Goal: Information Seeking & Learning: Learn about a topic

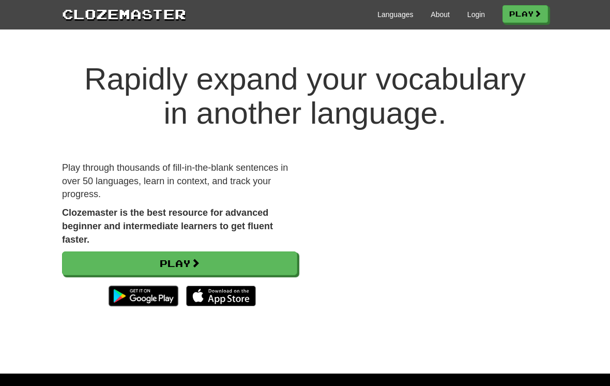
click at [265, 259] on link "Play" at bounding box center [179, 263] width 235 height 24
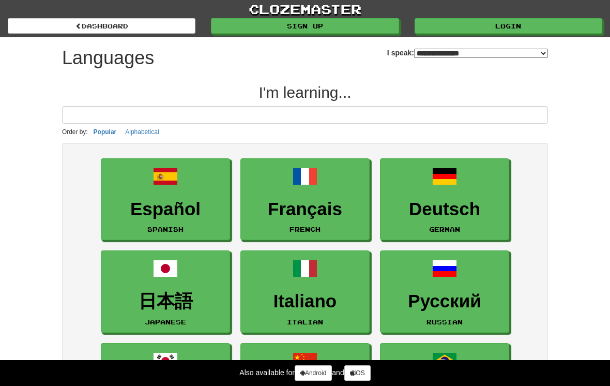
click at [539, 56] on select "**********" at bounding box center [481, 53] width 134 height 9
select select "*******"
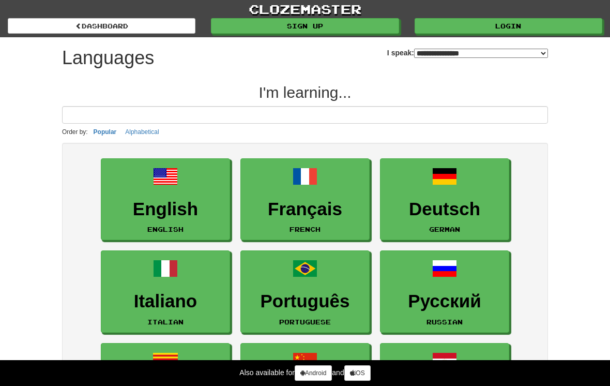
click at [187, 193] on link "English English" at bounding box center [165, 199] width 129 height 82
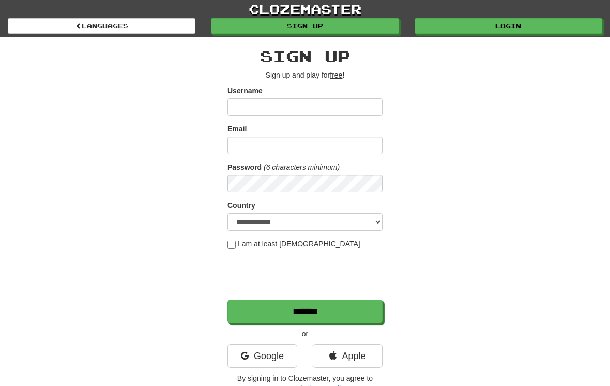
click at [316, 110] on input "Username" at bounding box center [304, 107] width 155 height 18
click at [270, 356] on link "Google" at bounding box center [262, 356] width 70 height 24
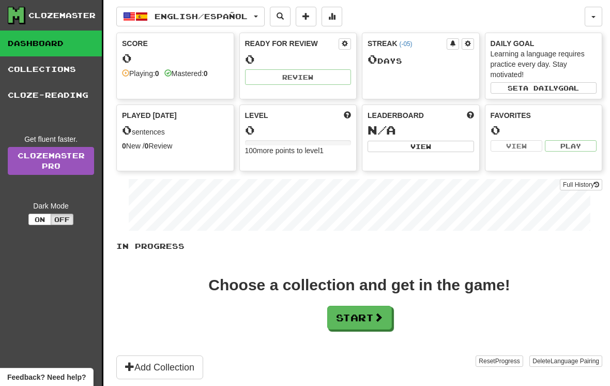
click at [45, 218] on button "On" at bounding box center [39, 218] width 23 height 11
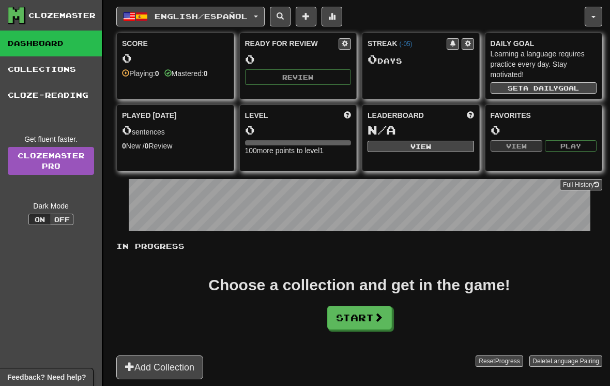
click at [67, 220] on button "Off" at bounding box center [62, 218] width 23 height 11
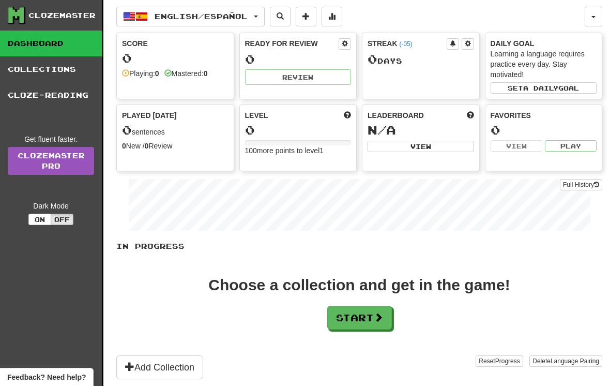
click at [365, 315] on button "Start" at bounding box center [359, 318] width 65 height 24
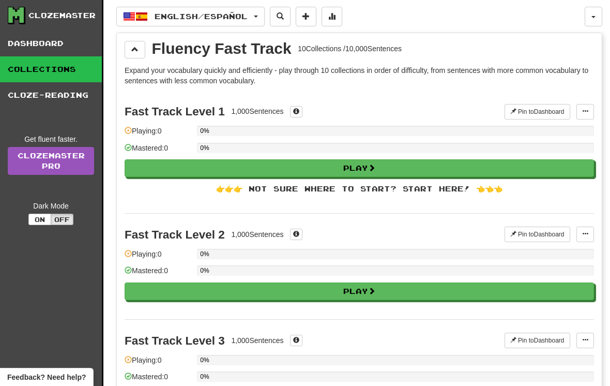
click at [501, 167] on button "Play" at bounding box center [359, 168] width 469 height 18
select select "**"
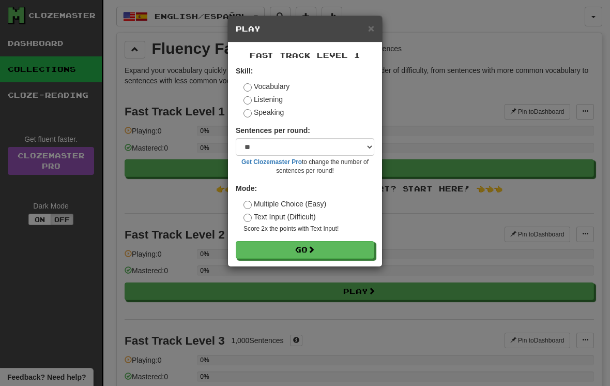
click at [337, 256] on button "Go" at bounding box center [305, 250] width 139 height 18
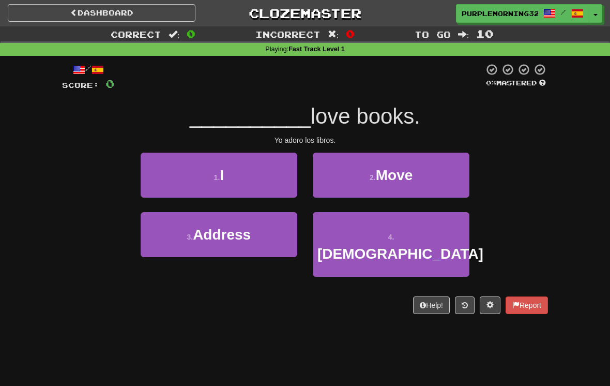
click at [261, 178] on button "1 . I" at bounding box center [219, 174] width 157 height 45
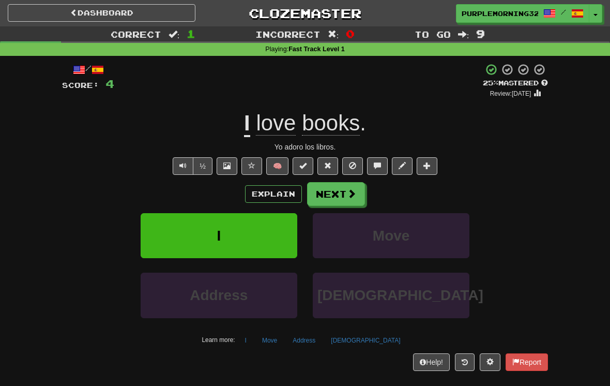
click at [348, 203] on button "Next" at bounding box center [336, 194] width 58 height 24
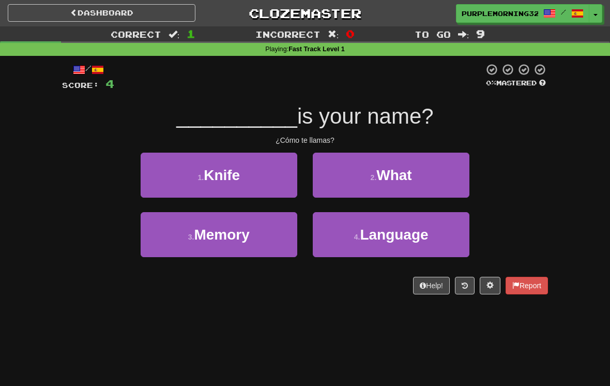
click at [408, 174] on span "What" at bounding box center [393, 175] width 35 height 16
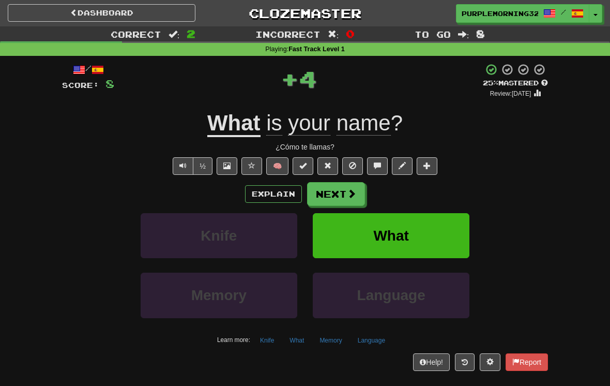
click at [342, 203] on button "Next" at bounding box center [336, 194] width 58 height 24
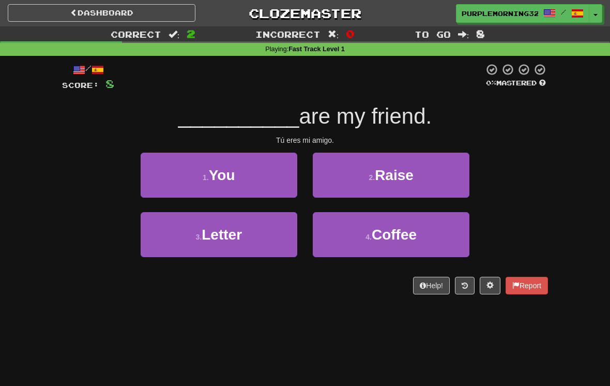
click at [254, 173] on button "1 . You" at bounding box center [219, 174] width 157 height 45
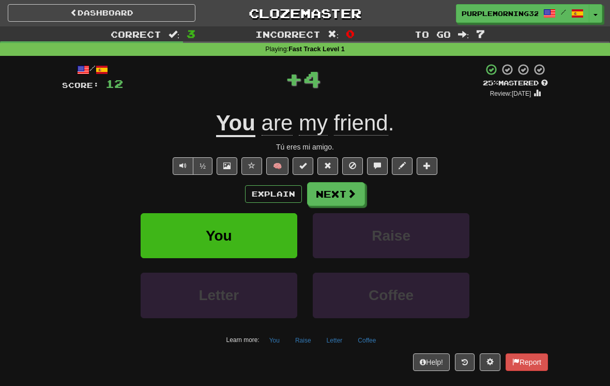
click at [339, 190] on button "Next" at bounding box center [336, 194] width 58 height 24
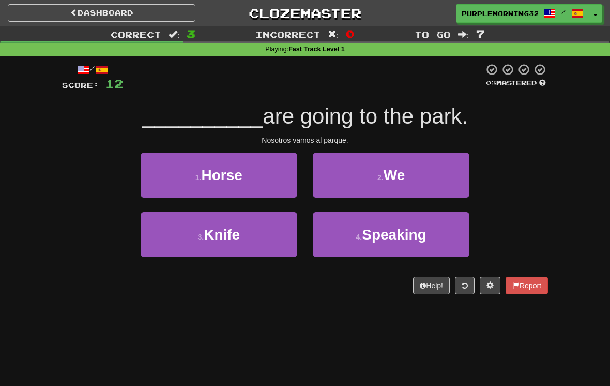
click at [422, 176] on button "2 . We" at bounding box center [391, 174] width 157 height 45
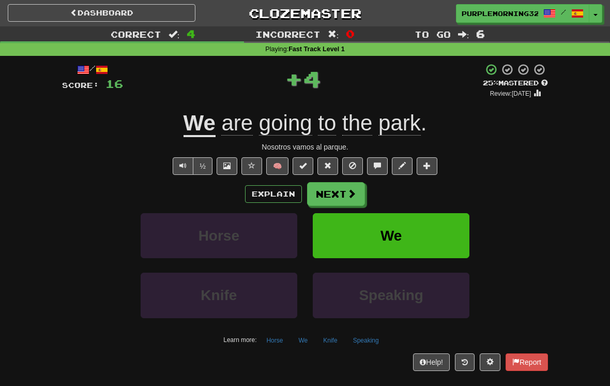
click at [421, 236] on button "We" at bounding box center [391, 235] width 157 height 45
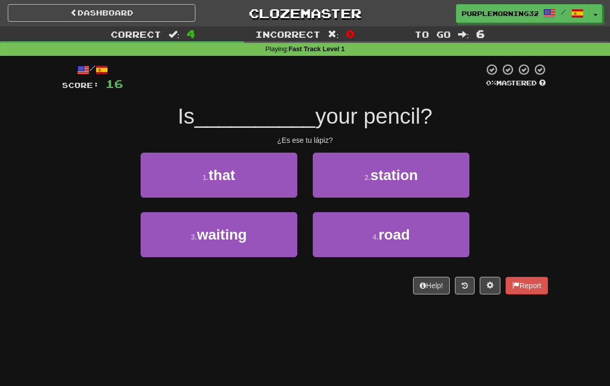
click at [242, 176] on button "1 . that" at bounding box center [219, 174] width 157 height 45
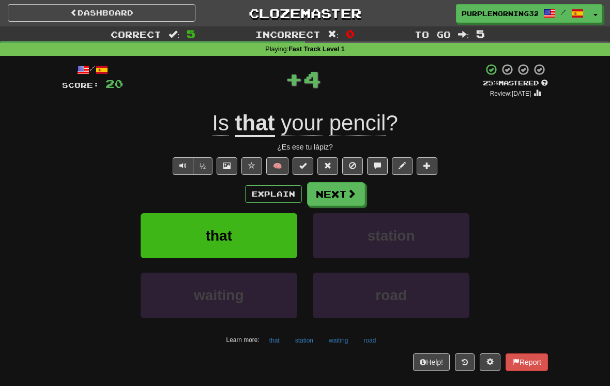
click at [345, 188] on button "Next" at bounding box center [336, 194] width 58 height 24
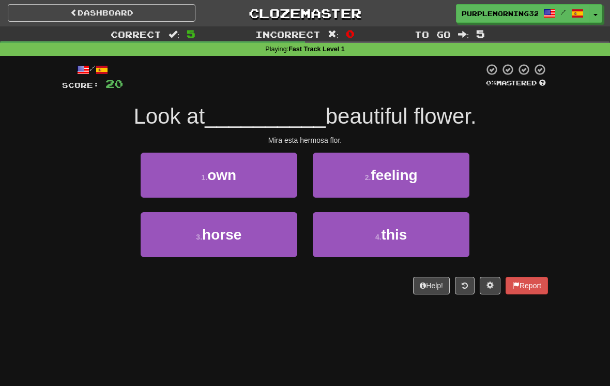
click at [379, 239] on small "4 ." at bounding box center [378, 237] width 6 height 8
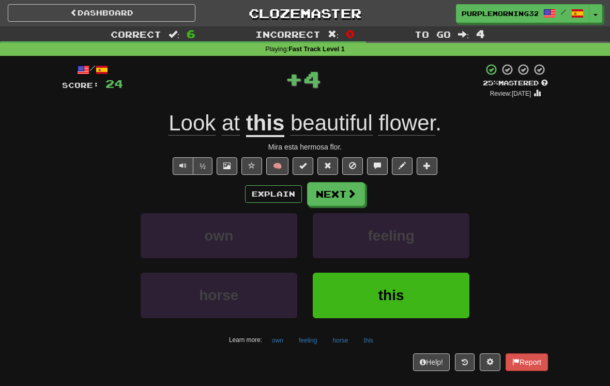
click at [342, 201] on button "Next" at bounding box center [336, 194] width 58 height 24
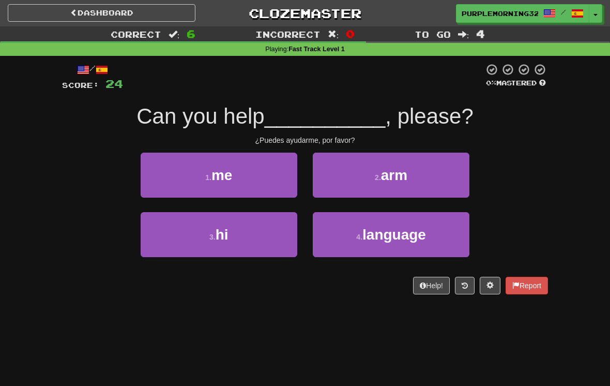
click at [281, 180] on button "1 . me" at bounding box center [219, 174] width 157 height 45
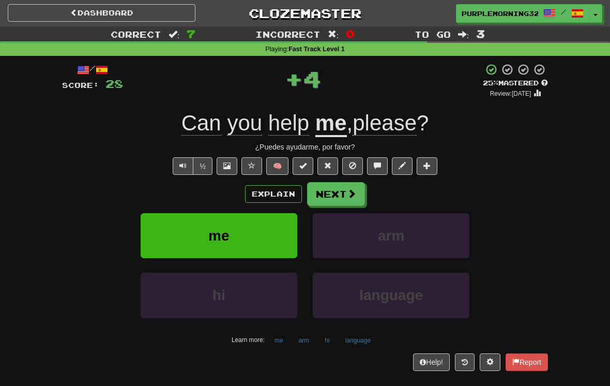
click at [340, 186] on button "Next" at bounding box center [336, 194] width 58 height 24
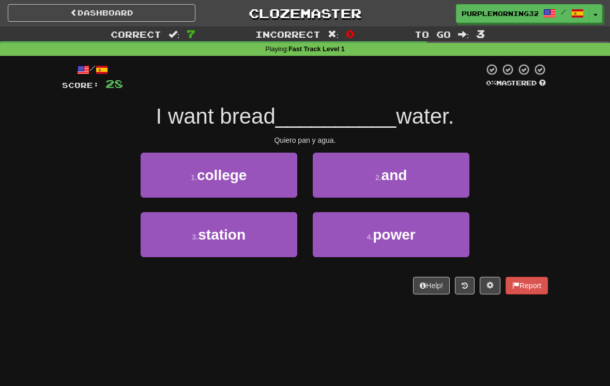
click at [388, 184] on button "2 . and" at bounding box center [391, 174] width 157 height 45
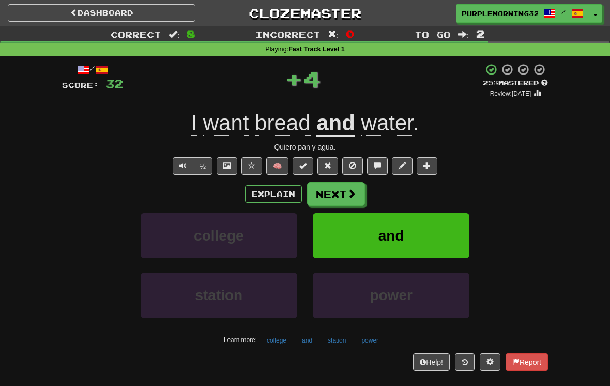
click at [345, 182] on button "Next" at bounding box center [336, 194] width 58 height 24
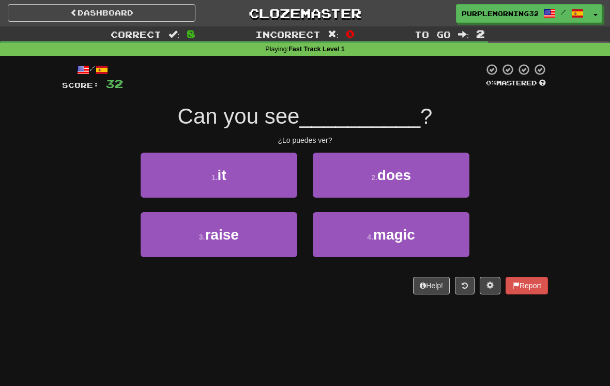
click at [273, 168] on button "1 . it" at bounding box center [219, 174] width 157 height 45
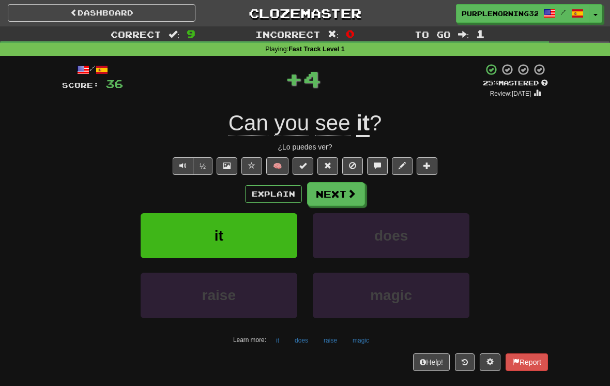
click at [343, 201] on button "Next" at bounding box center [336, 194] width 58 height 24
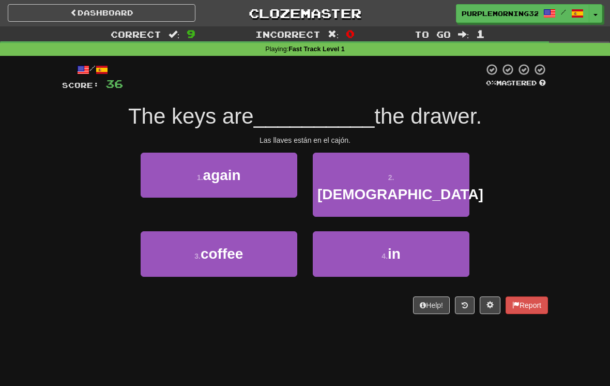
click at [376, 237] on button "4 . in" at bounding box center [391, 253] width 157 height 45
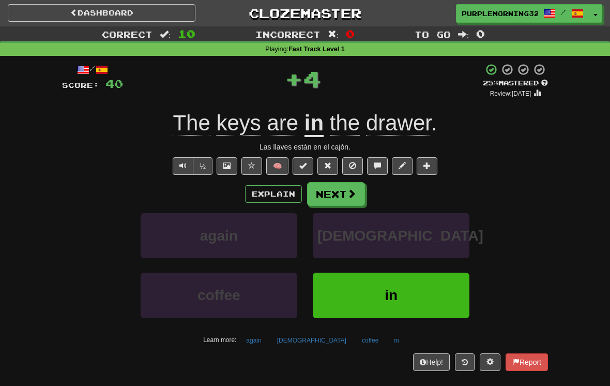
click at [341, 195] on button "Next" at bounding box center [336, 194] width 58 height 24
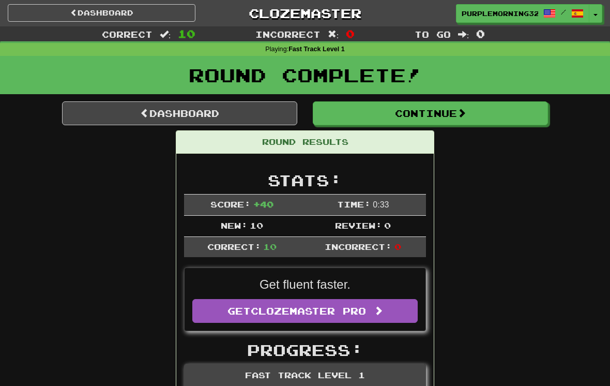
click at [516, 112] on button "Continue" at bounding box center [430, 113] width 235 height 24
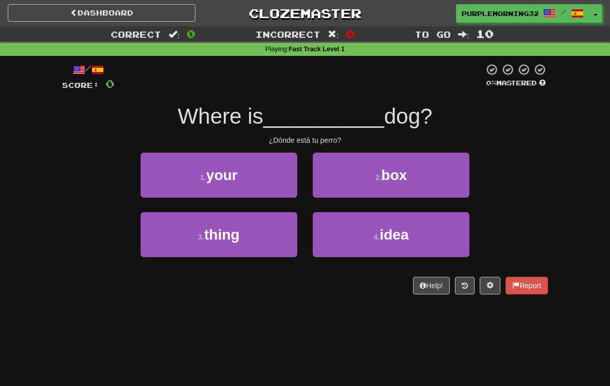
click at [276, 179] on button "1 . your" at bounding box center [219, 174] width 157 height 45
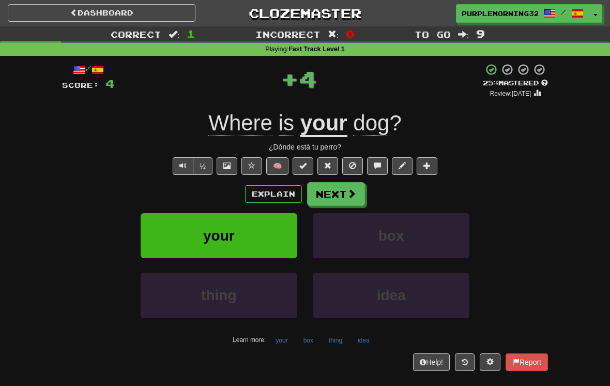
click at [353, 193] on span at bounding box center [351, 193] width 9 height 9
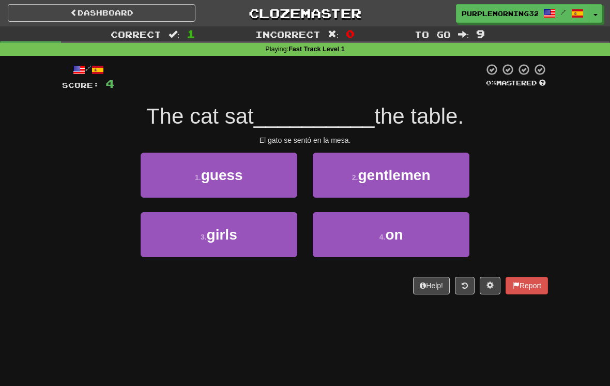
click at [375, 234] on button "4 . on" at bounding box center [391, 234] width 157 height 45
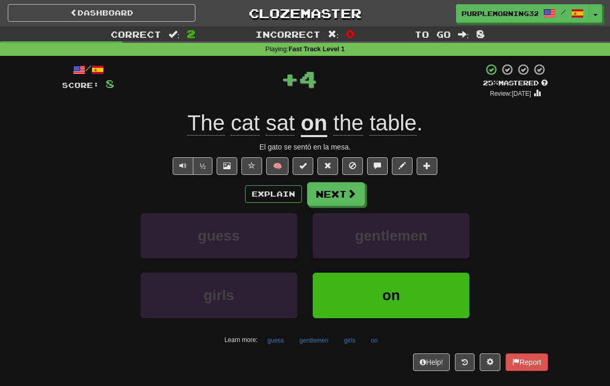
click at [344, 194] on button "Next" at bounding box center [336, 194] width 58 height 24
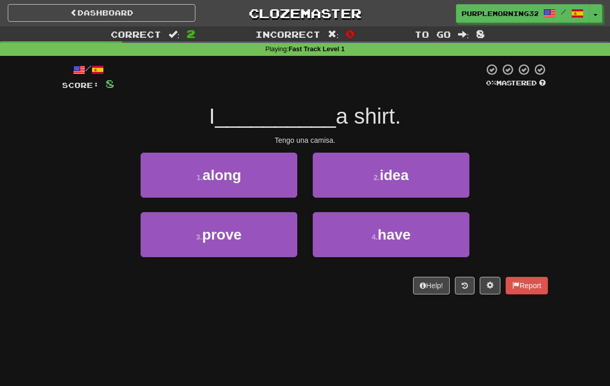
click at [380, 240] on span "have" at bounding box center [394, 234] width 33 height 16
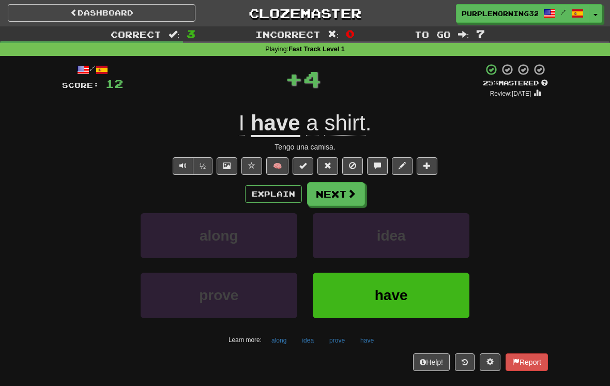
click at [361, 197] on button "Next" at bounding box center [336, 194] width 58 height 24
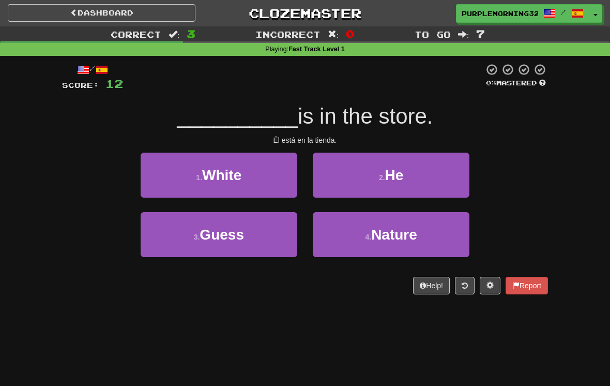
click at [372, 169] on button "2 . He" at bounding box center [391, 174] width 157 height 45
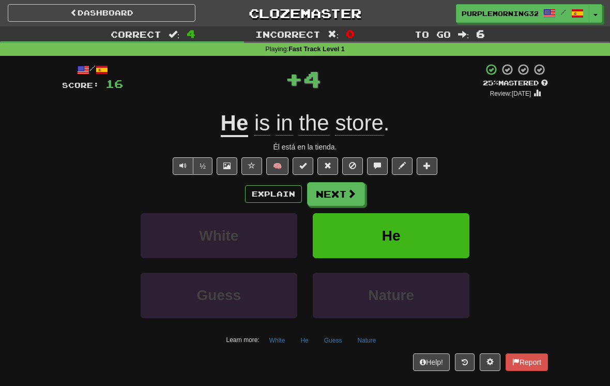
click at [340, 188] on button "Next" at bounding box center [336, 194] width 58 height 24
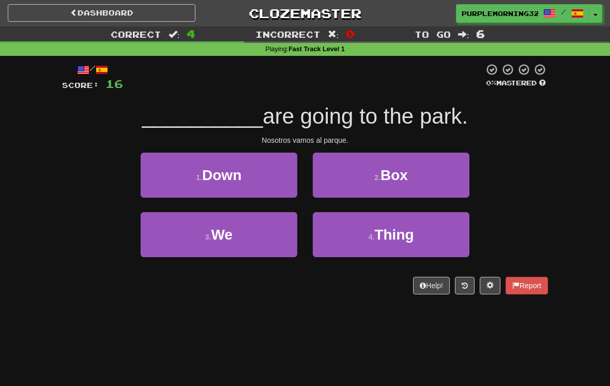
click at [269, 236] on button "3 . We" at bounding box center [219, 234] width 157 height 45
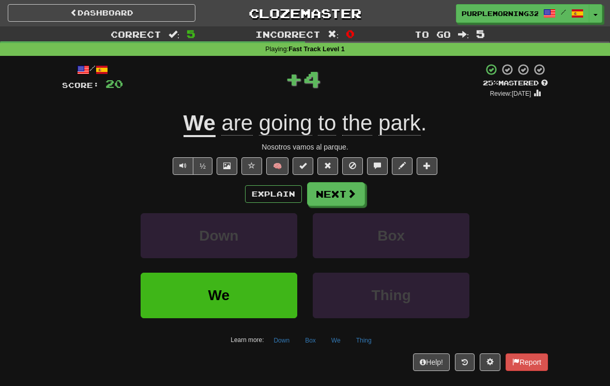
click at [345, 197] on button "Next" at bounding box center [336, 194] width 58 height 24
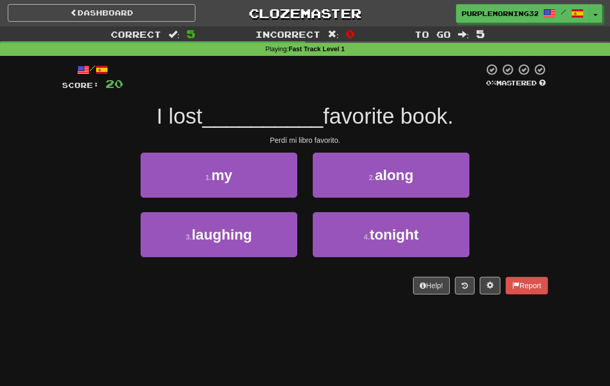
click at [271, 185] on button "1 . my" at bounding box center [219, 174] width 157 height 45
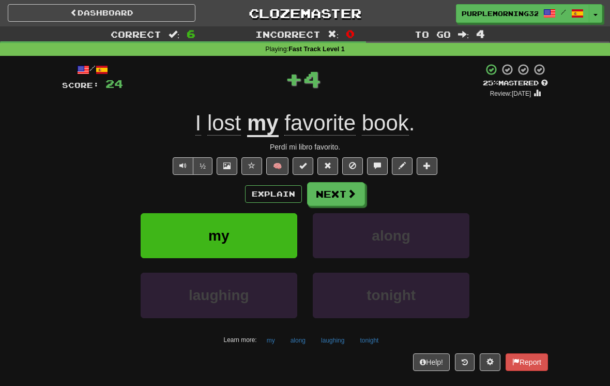
click at [341, 199] on button "Next" at bounding box center [336, 194] width 58 height 24
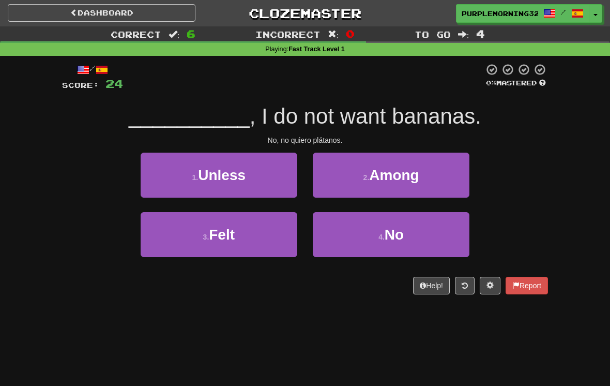
click at [388, 240] on span "No" at bounding box center [394, 234] width 19 height 16
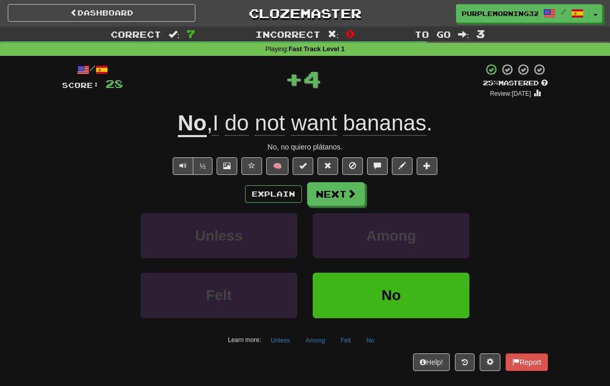
click at [344, 194] on button "Next" at bounding box center [336, 194] width 58 height 24
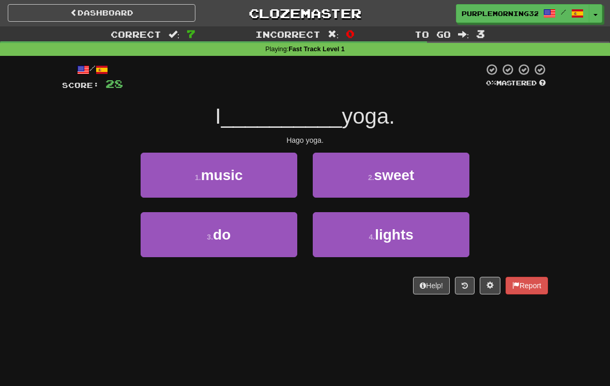
click at [272, 233] on button "3 . do" at bounding box center [219, 234] width 157 height 45
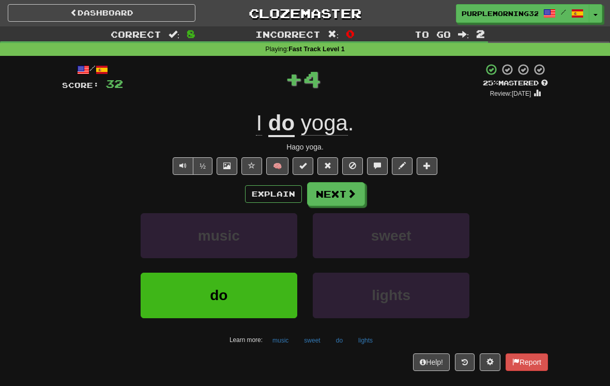
click at [335, 197] on button "Next" at bounding box center [336, 194] width 58 height 24
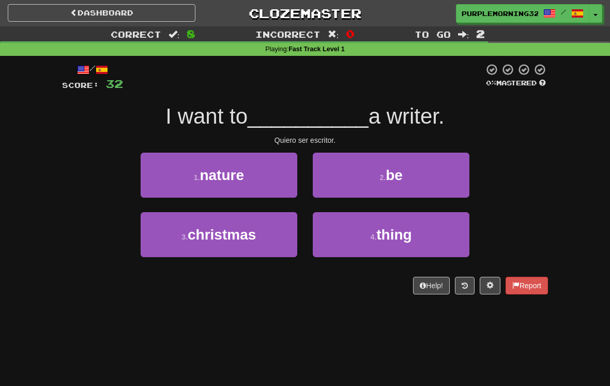
click at [395, 164] on button "2 . be" at bounding box center [391, 174] width 157 height 45
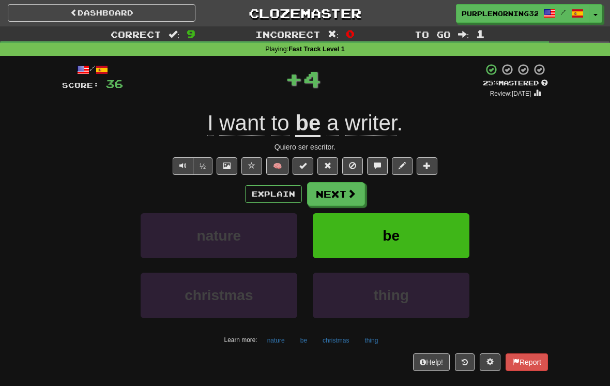
click at [347, 185] on button "Next" at bounding box center [336, 194] width 58 height 24
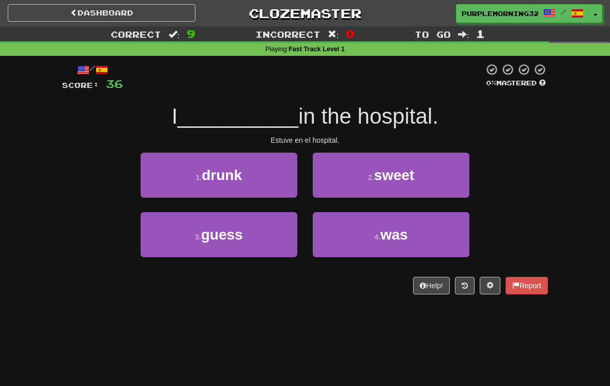
click at [388, 237] on span "was" at bounding box center [393, 234] width 27 height 16
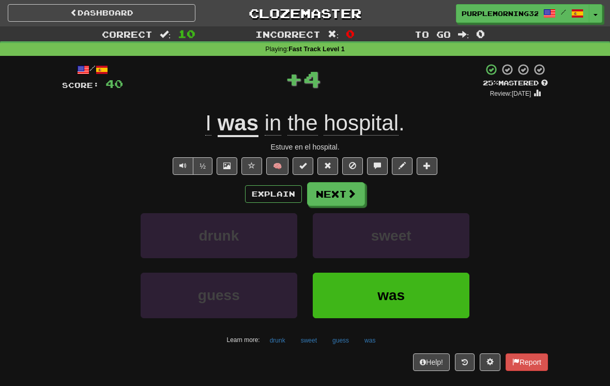
click at [351, 190] on span at bounding box center [351, 193] width 9 height 9
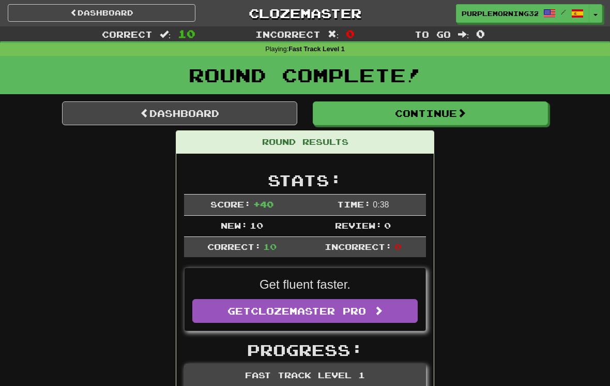
click at [400, 116] on button "Continue" at bounding box center [430, 113] width 235 height 24
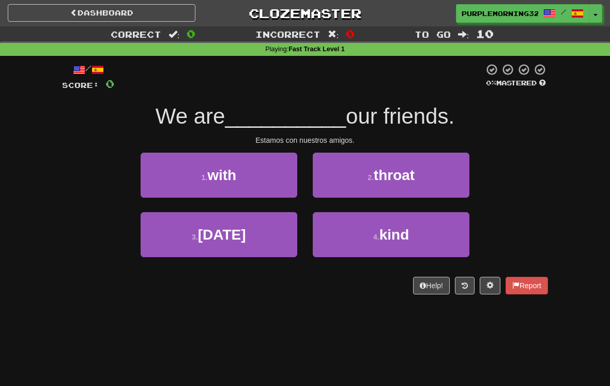
click at [267, 180] on button "1 . with" at bounding box center [219, 174] width 157 height 45
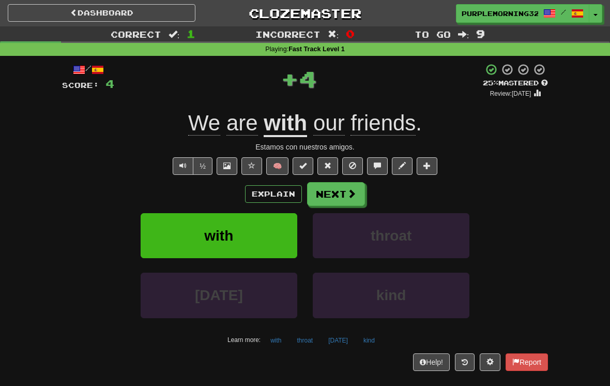
click at [345, 194] on button "Next" at bounding box center [336, 194] width 58 height 24
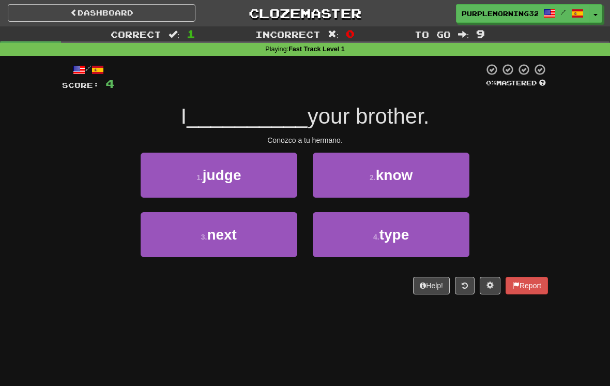
click at [403, 189] on button "2 . know" at bounding box center [391, 174] width 157 height 45
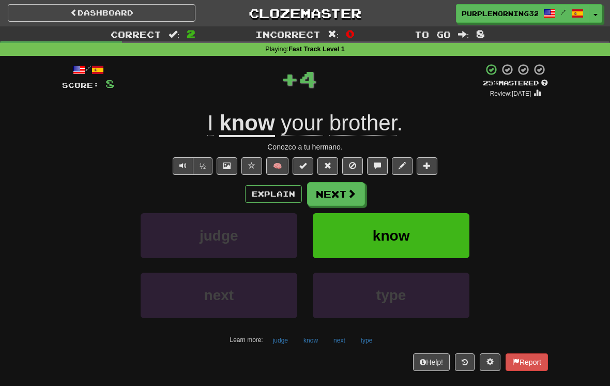
click at [354, 200] on button "Next" at bounding box center [336, 194] width 58 height 24
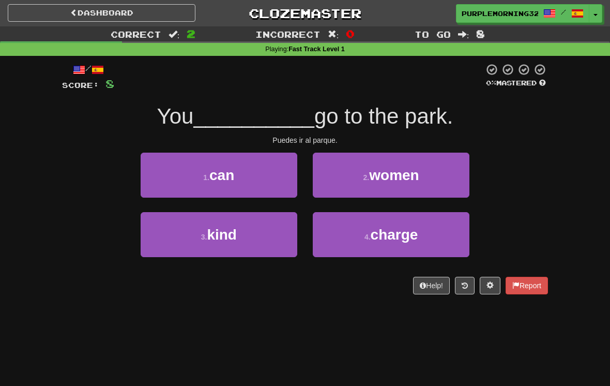
click at [278, 173] on button "1 . can" at bounding box center [219, 174] width 157 height 45
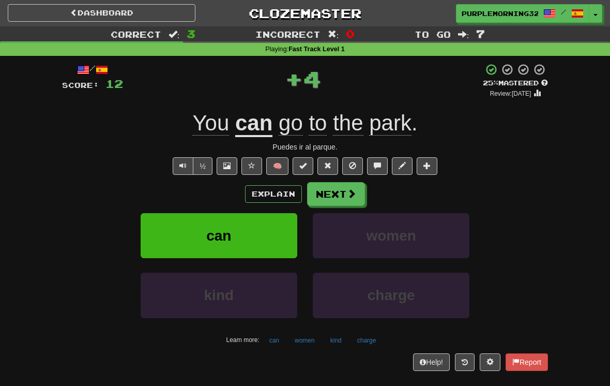
click at [352, 204] on button "Next" at bounding box center [336, 194] width 58 height 24
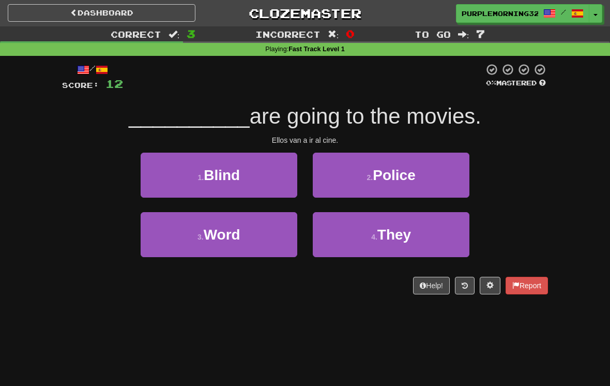
click at [409, 248] on button "4 . They" at bounding box center [391, 234] width 157 height 45
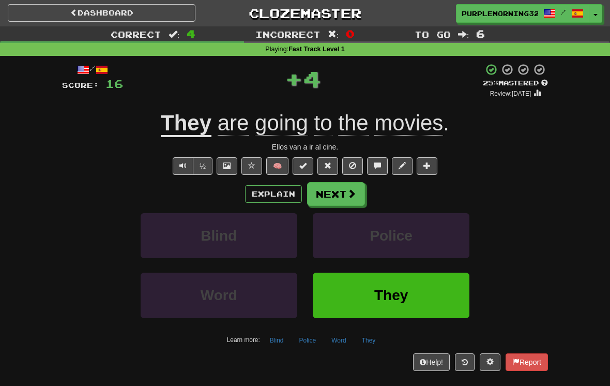
click at [357, 187] on button "Next" at bounding box center [336, 194] width 58 height 24
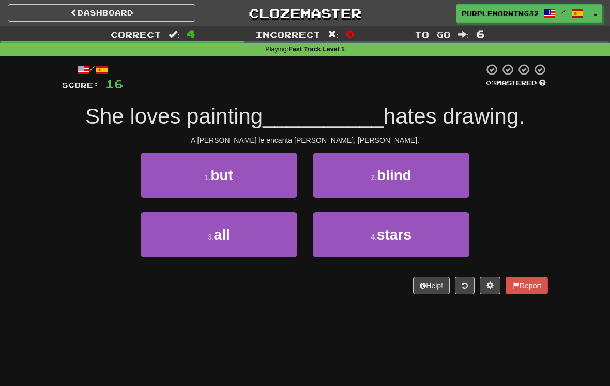
click at [259, 171] on button "1 . but" at bounding box center [219, 174] width 157 height 45
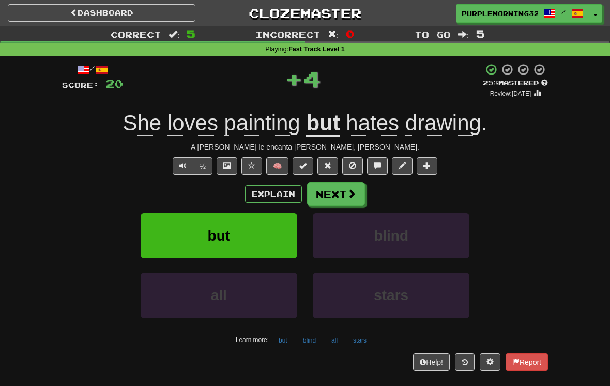
click at [338, 199] on button "Next" at bounding box center [336, 194] width 58 height 24
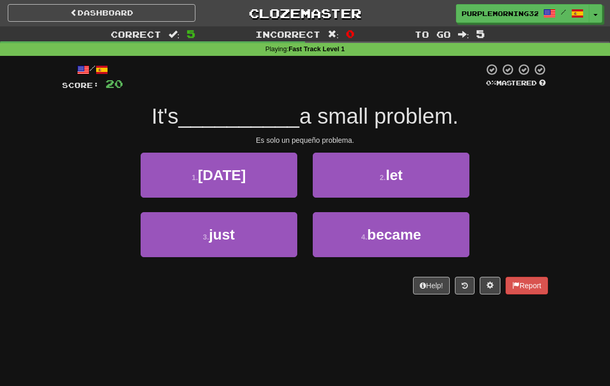
click at [264, 250] on button "3 . just" at bounding box center [219, 234] width 157 height 45
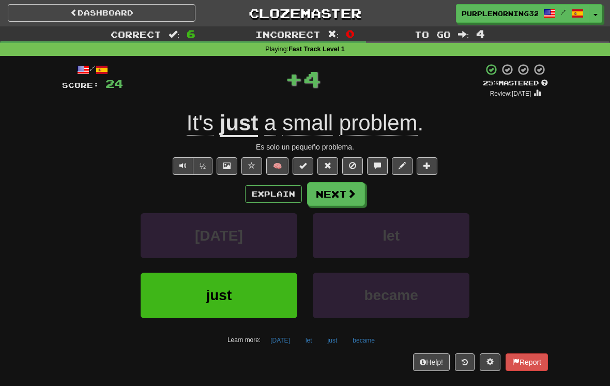
click at [347, 194] on span at bounding box center [351, 193] width 9 height 9
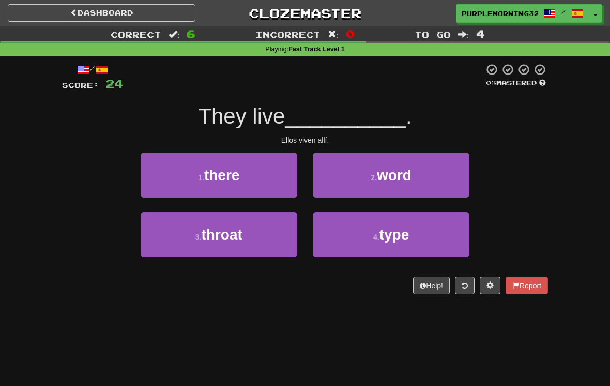
click at [273, 182] on button "1 . there" at bounding box center [219, 174] width 157 height 45
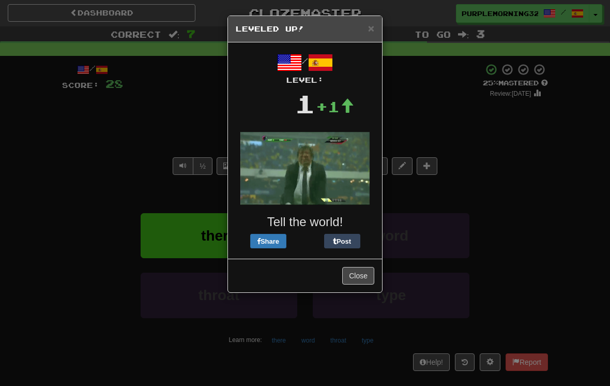
click at [354, 277] on button "Close" at bounding box center [358, 276] width 32 height 18
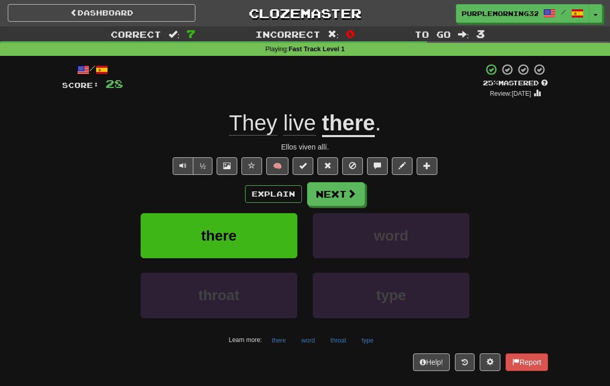
click at [352, 191] on span at bounding box center [351, 193] width 9 height 9
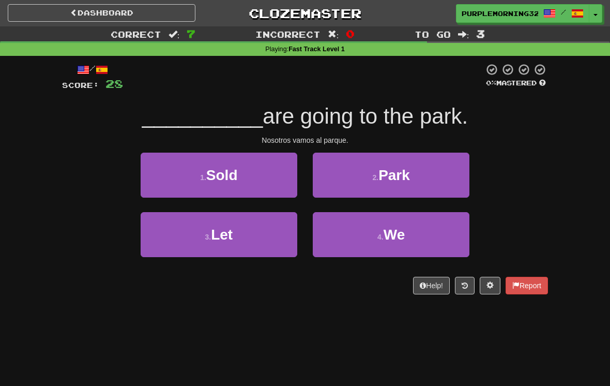
click at [398, 247] on button "4 . We" at bounding box center [391, 234] width 157 height 45
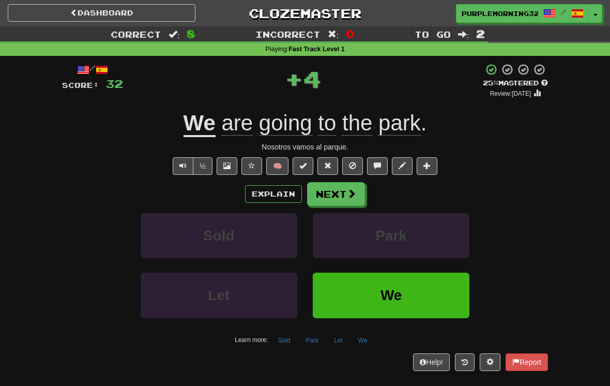
click at [334, 191] on button "Next" at bounding box center [336, 194] width 58 height 24
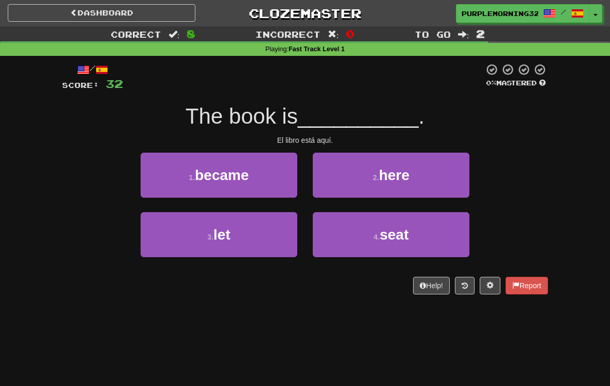
click at [369, 179] on button "2 . here" at bounding box center [391, 174] width 157 height 45
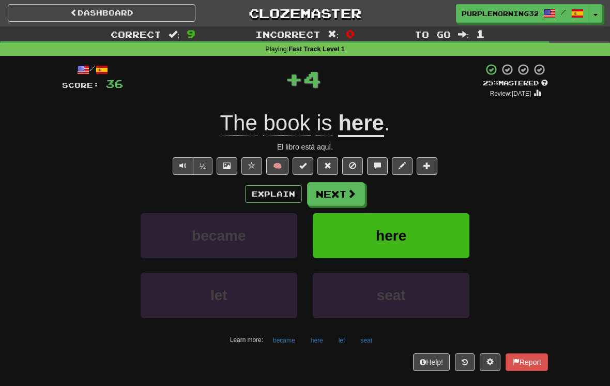
click at [335, 203] on button "Next" at bounding box center [336, 194] width 58 height 24
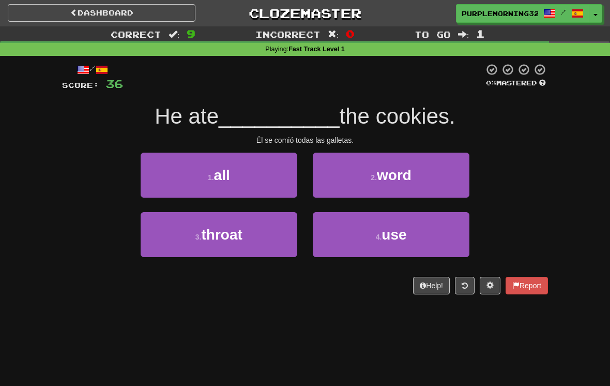
click at [270, 176] on button "1 . all" at bounding box center [219, 174] width 157 height 45
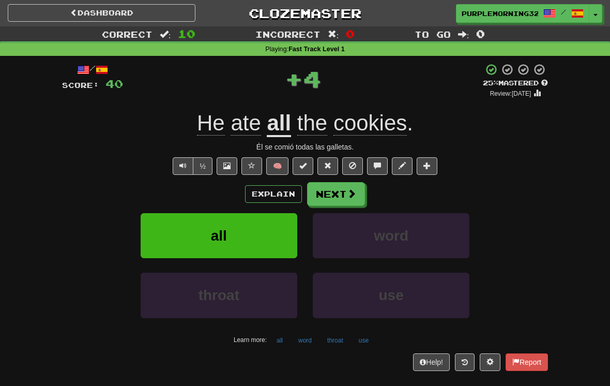
click at [335, 192] on button "Next" at bounding box center [336, 194] width 58 height 24
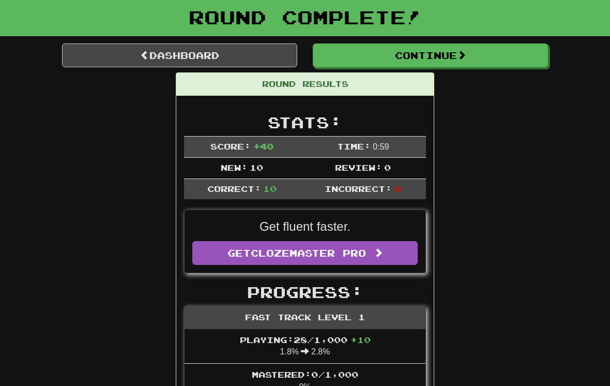
scroll to position [42, 0]
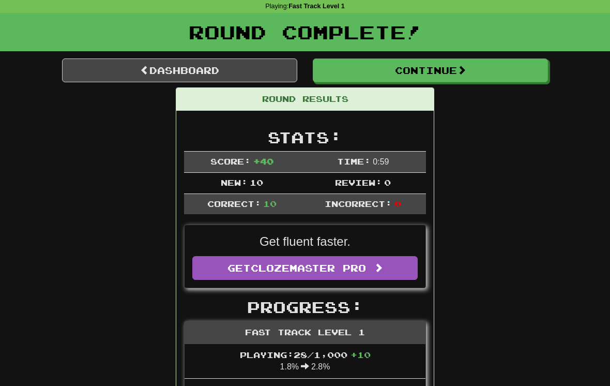
click at [460, 72] on button "Continue" at bounding box center [430, 71] width 235 height 24
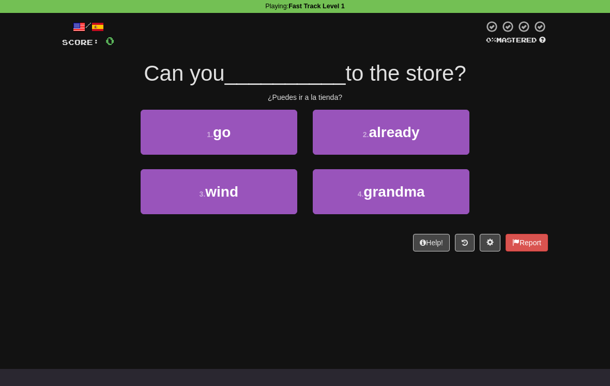
click at [258, 129] on button "1 . go" at bounding box center [219, 132] width 157 height 45
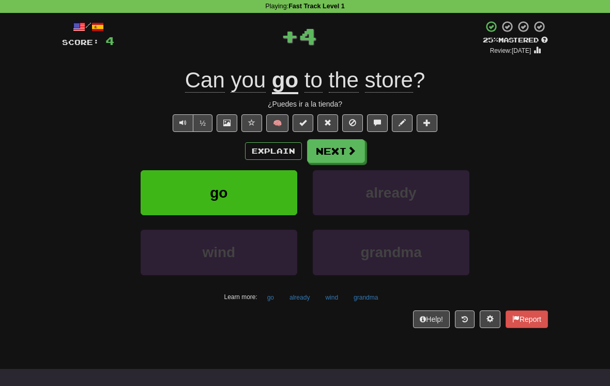
click at [352, 150] on span at bounding box center [351, 150] width 9 height 9
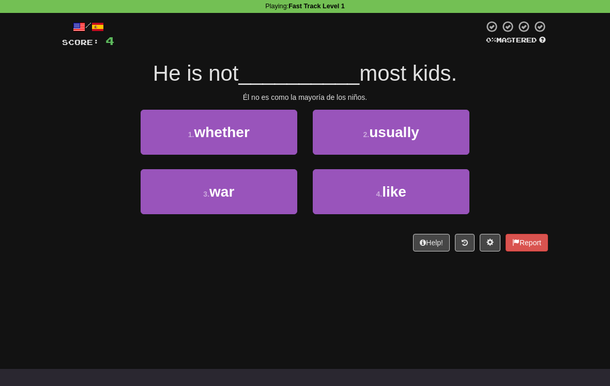
click at [373, 193] on button "4 . like" at bounding box center [391, 191] width 157 height 45
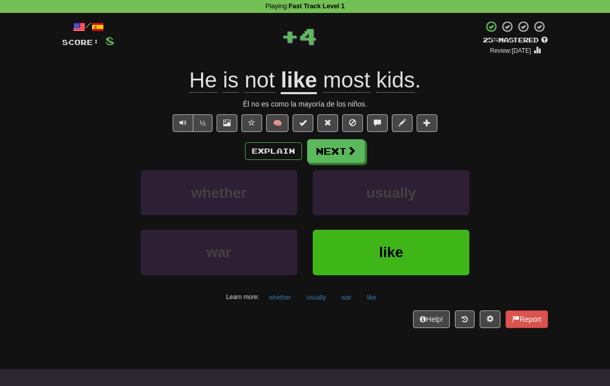
click at [339, 149] on button "Next" at bounding box center [336, 151] width 58 height 24
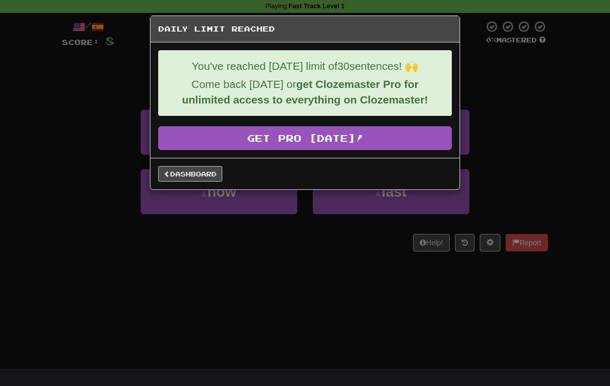
click at [399, 141] on link "Get Pro Today!" at bounding box center [305, 138] width 294 height 24
click at [201, 164] on div "Dashboard" at bounding box center [304, 174] width 309 height 32
click at [201, 163] on div "Dashboard" at bounding box center [304, 174] width 309 height 32
click at [209, 171] on link "Dashboard" at bounding box center [190, 174] width 64 height 16
click at [200, 175] on link "Dashboard" at bounding box center [190, 174] width 64 height 16
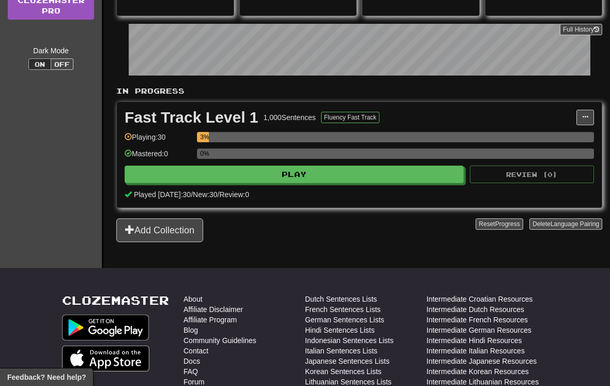
scroll to position [155, 0]
